Goal: Check status: Check status

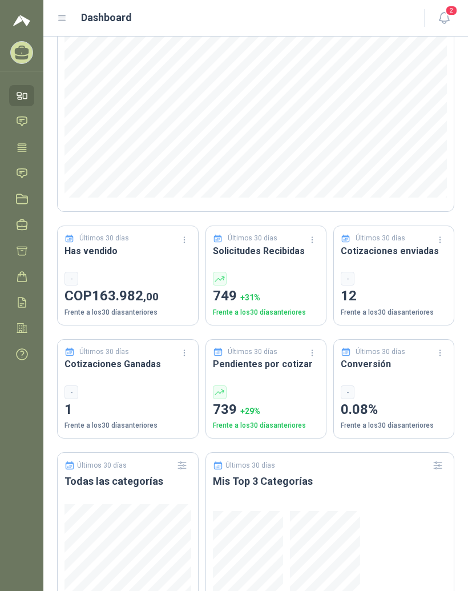
scroll to position [150, 0]
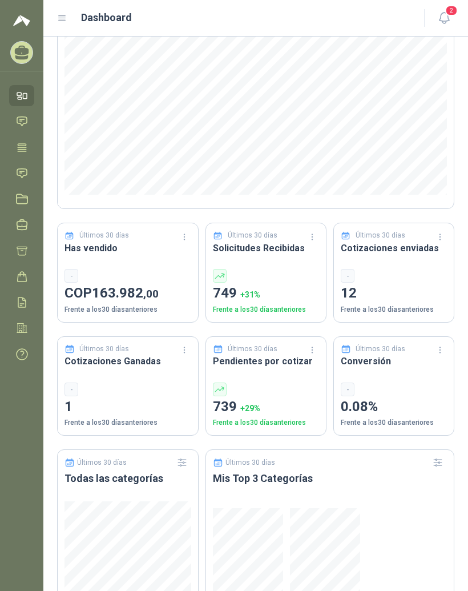
click at [135, 266] on div "Últimos 30 días Has vendido - COP 163.982 ,00 Frente a los 30 días anteriores" at bounding box center [128, 273] width 142 height 100
click at [116, 299] on span "163.982 ,00" at bounding box center [125, 293] width 67 height 16
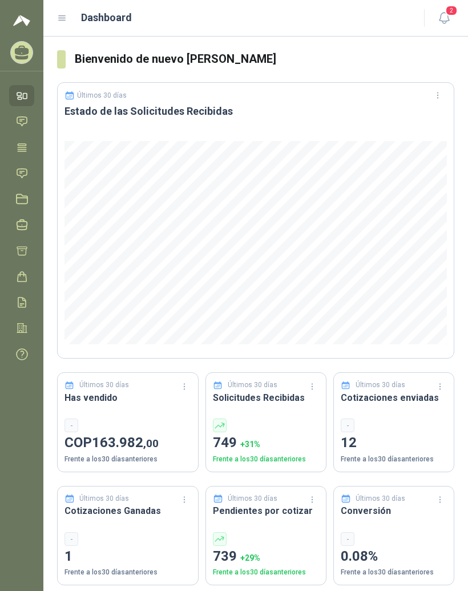
scroll to position [0, 0]
click at [448, 16] on span "2" at bounding box center [451, 10] width 13 height 11
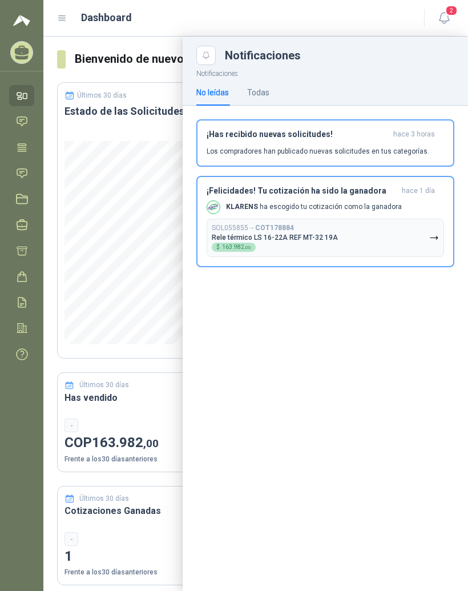
click at [319, 224] on div "SOL055855 → COT178884 Rele térmico LS 16-22A REF MT-32 19A $ 163.982 ,00" at bounding box center [275, 238] width 126 height 28
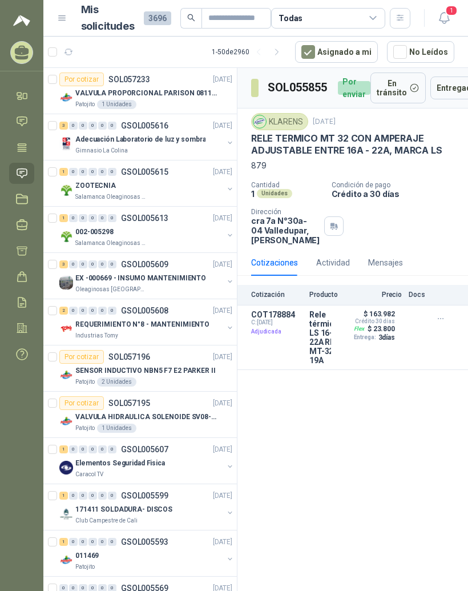
click at [293, 319] on p "COT178884" at bounding box center [276, 314] width 51 height 9
click at [332, 330] on article "COT178884 C: [DATE] Adjudicada Rele térmico LS 16-22A REF MT-32 19A Detalles $ …" at bounding box center [353, 338] width 231 height 65
click at [388, 324] on p "Crédito 30 días" at bounding box center [375, 321] width 40 height 6
click at [0, 0] on button "Detalles" at bounding box center [0, 0] width 0 height 0
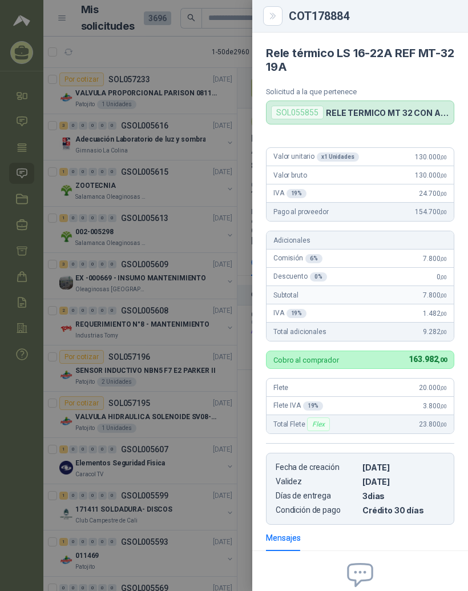
click at [405, 110] on p "RELE TERMICO MT 32 CON AMPERAJE ADJUSTABLE ENTRE 16A - 22A, MARCA LS" at bounding box center [387, 113] width 123 height 10
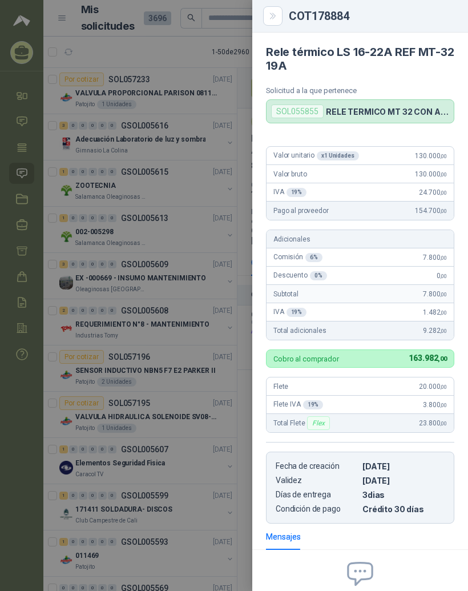
click at [400, 109] on p "RELE TERMICO MT 32 CON AMPERAJE ADJUSTABLE ENTRE 16A - 22A, MARCA LS" at bounding box center [387, 112] width 123 height 10
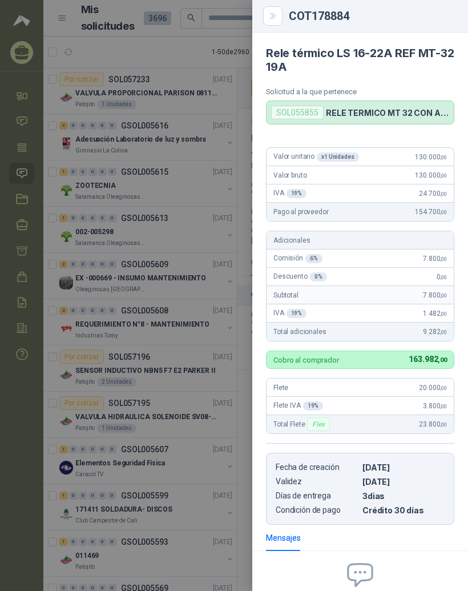
click at [276, 15] on icon "Close" at bounding box center [273, 16] width 10 height 10
